Goal: Information Seeking & Learning: Check status

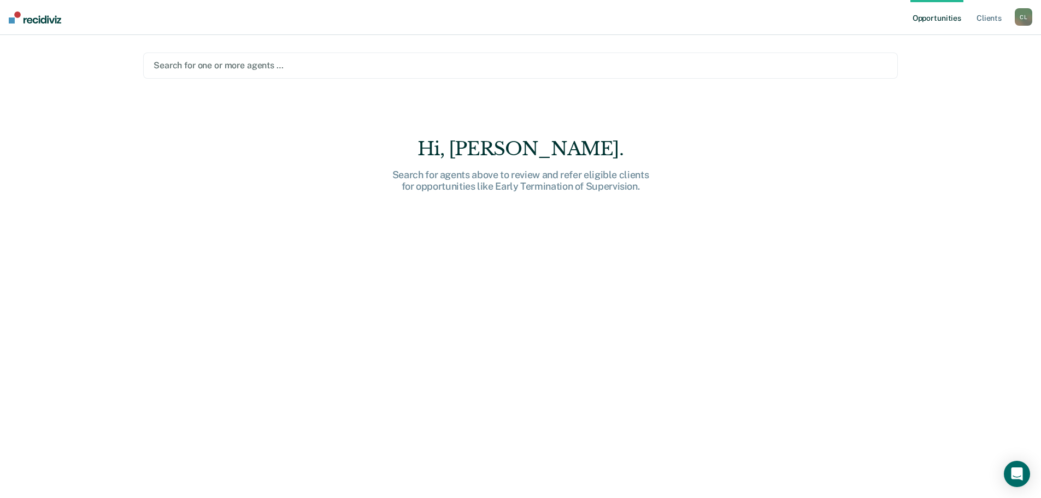
click at [297, 67] on div at bounding box center [521, 65] width 734 height 13
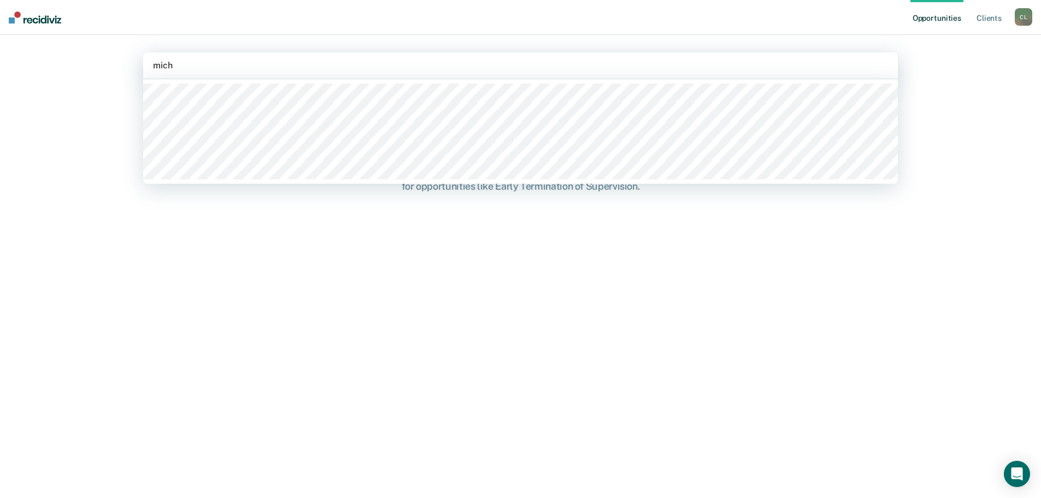
type input "micha"
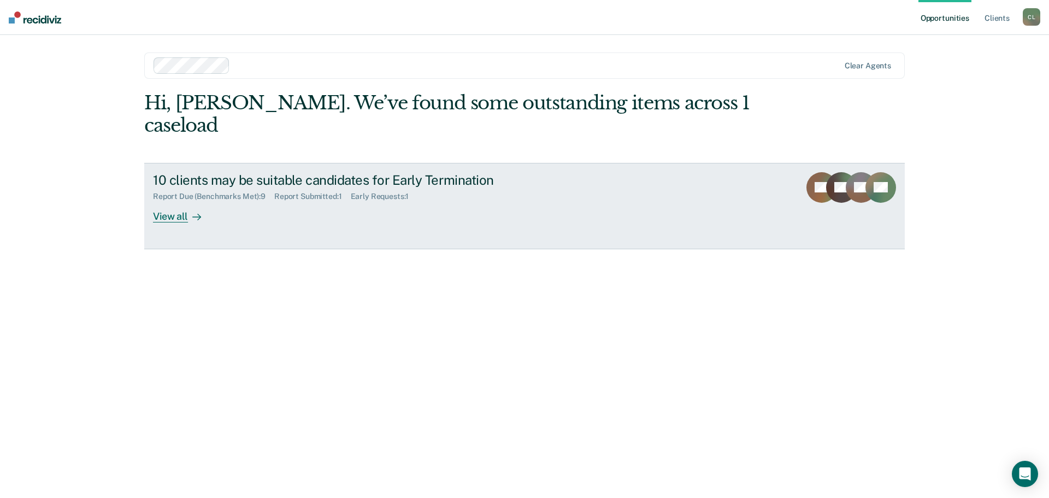
click at [175, 201] on div "View all" at bounding box center [183, 211] width 61 height 21
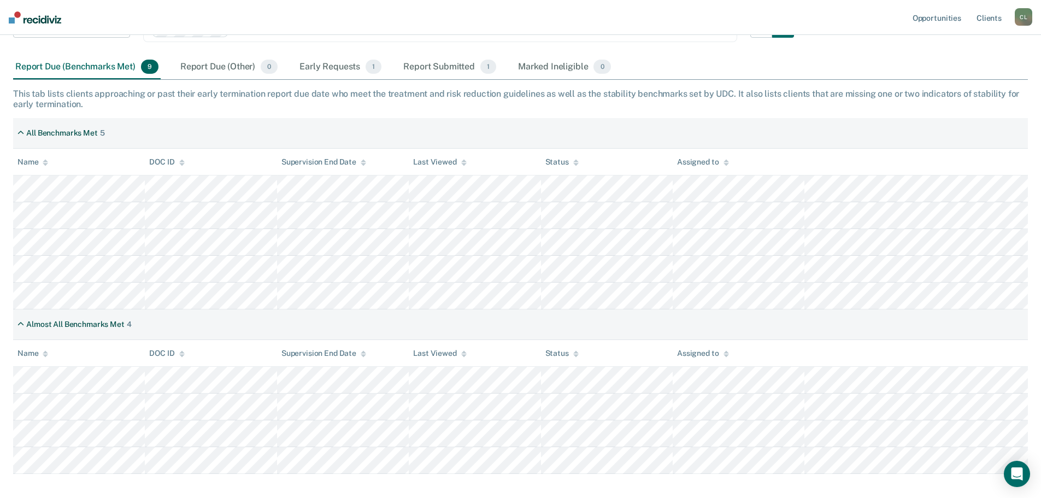
scroll to position [164, 0]
